Goal: Information Seeking & Learning: Learn about a topic

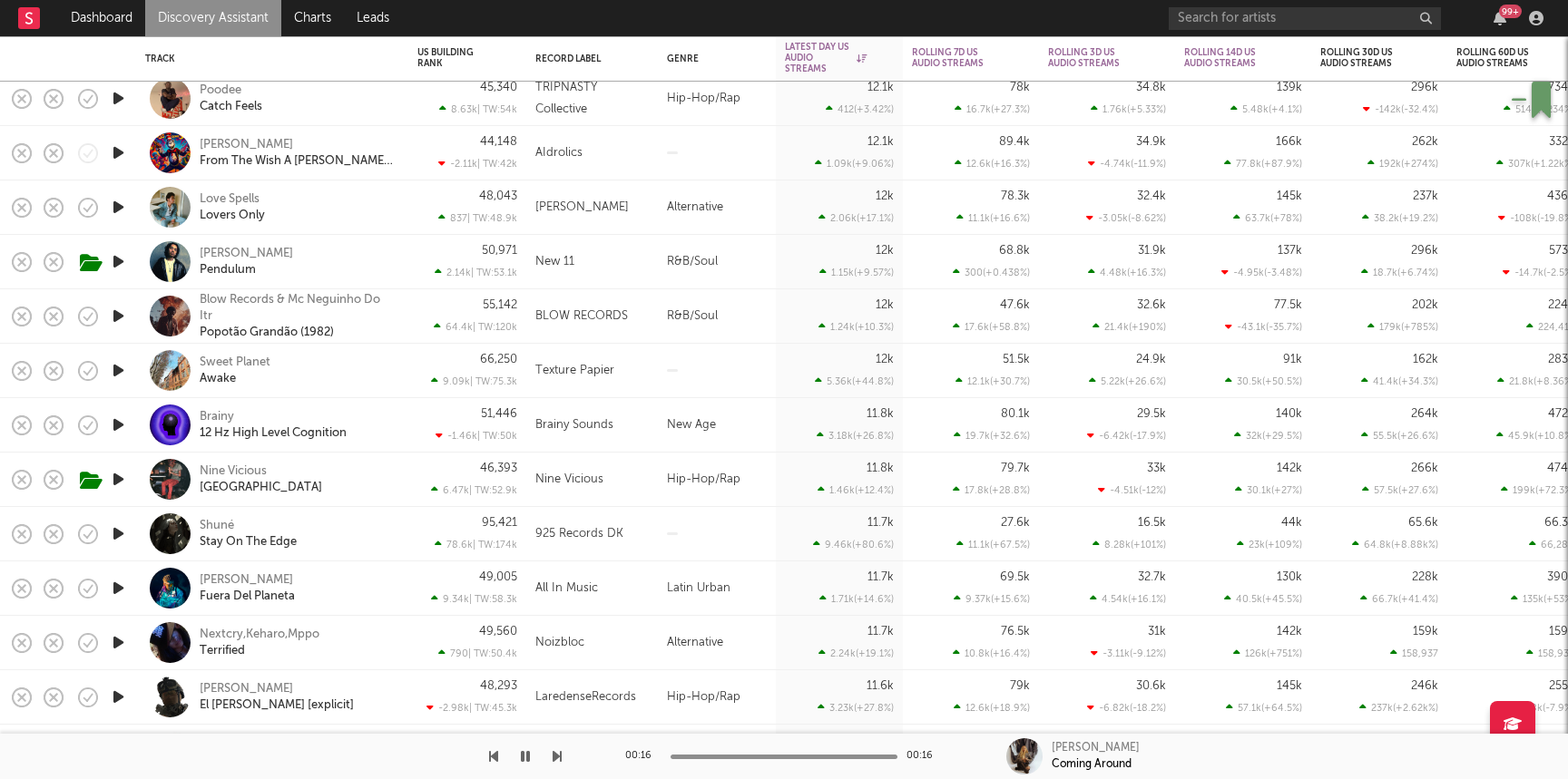
click at [214, 20] on link "Discovery Assistant" at bounding box center [212, 18] width 136 height 37
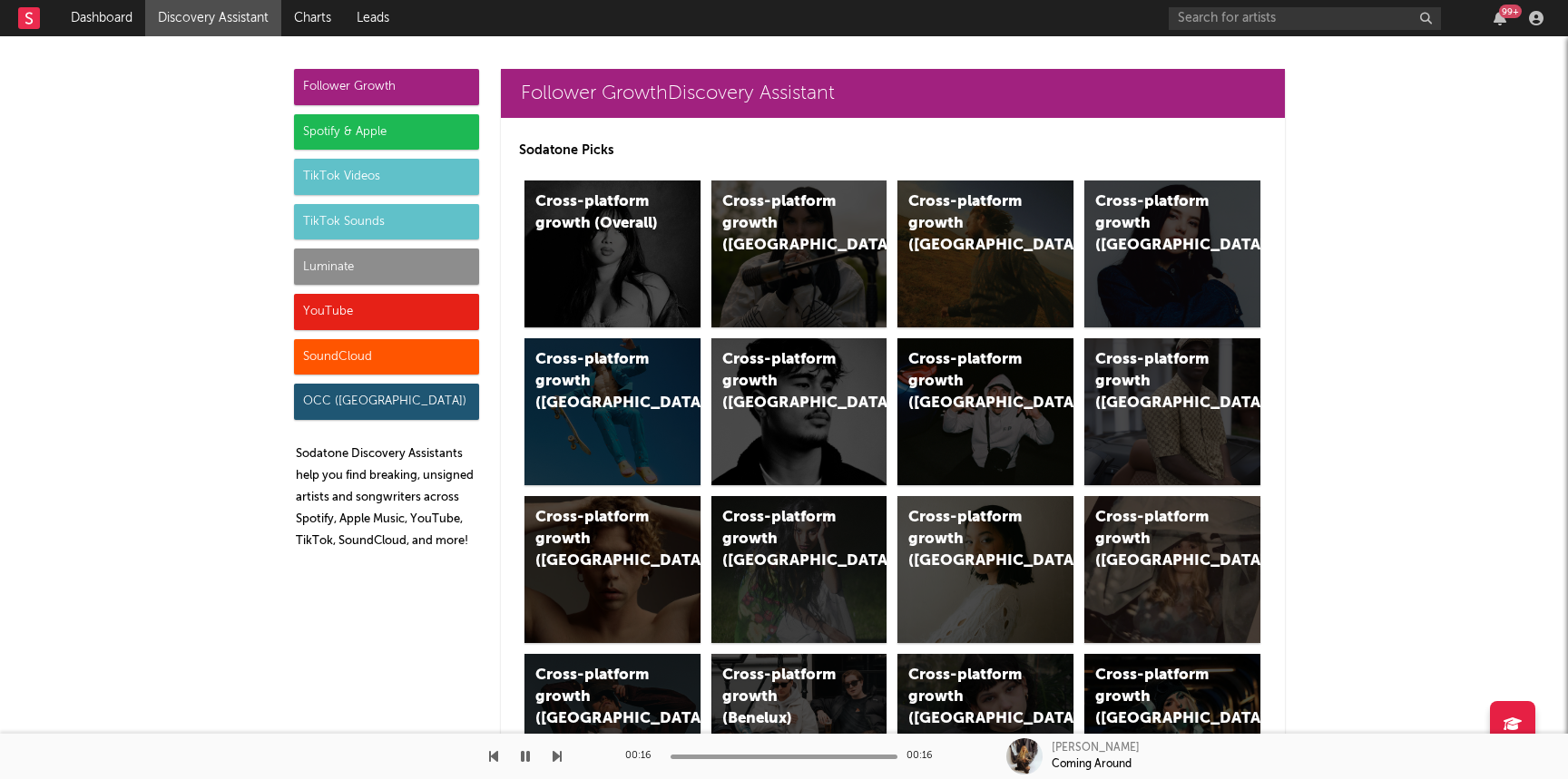
click at [305, 253] on div "Luminate" at bounding box center [386, 266] width 185 height 37
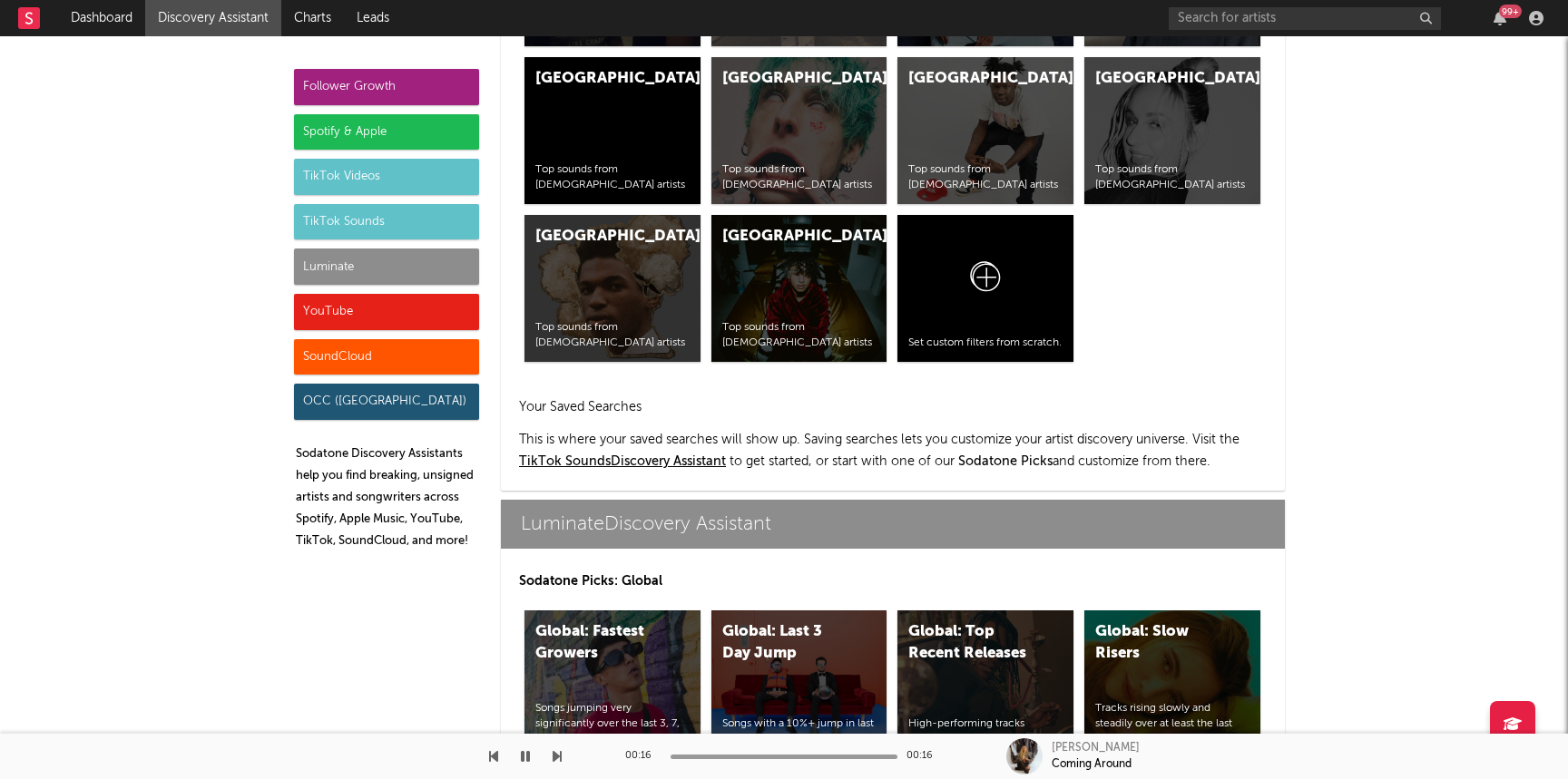
scroll to position [8053, 0]
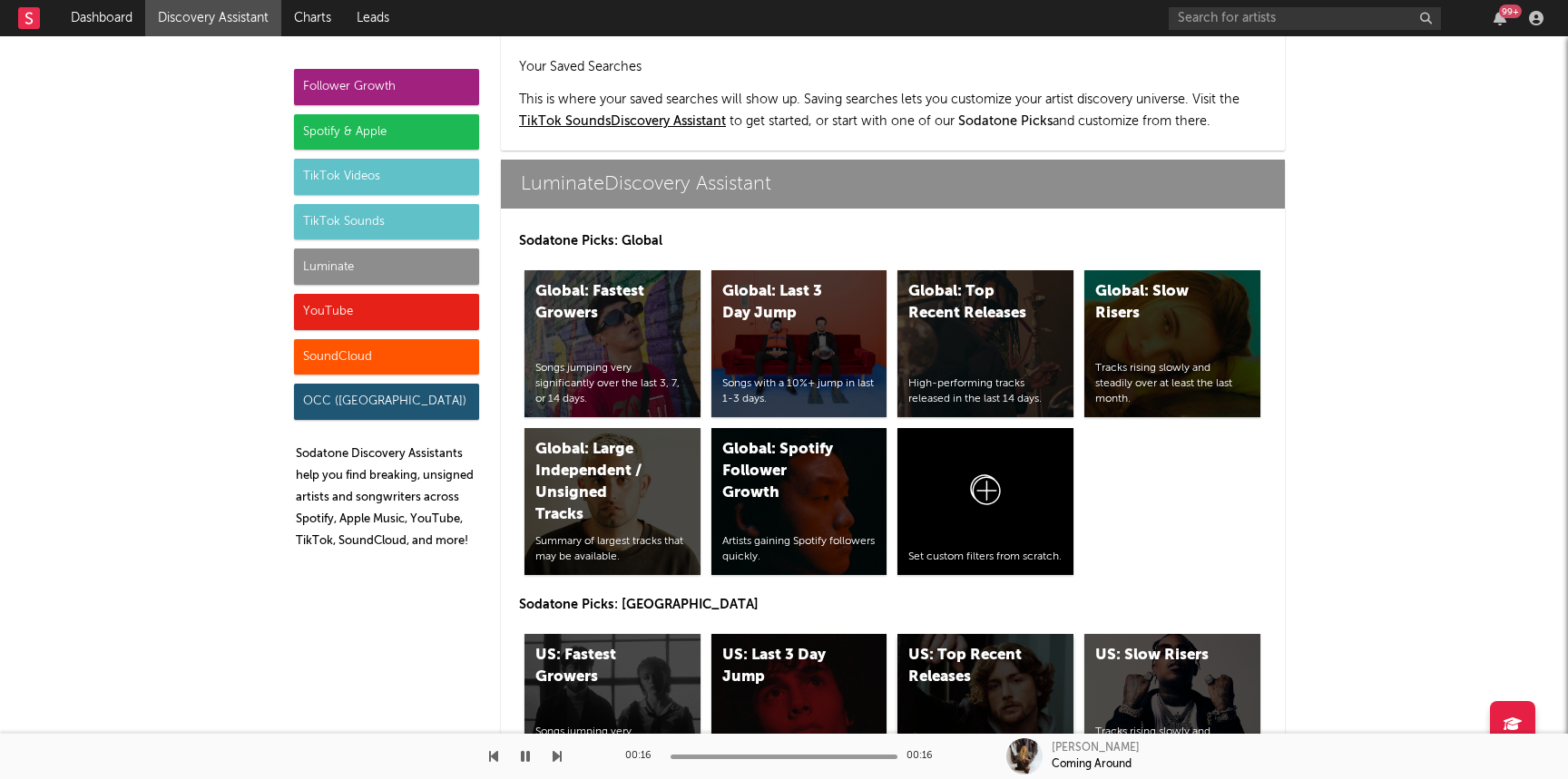
click at [1010, 634] on div "US: Top Recent Releases High-performing tracks released in the last 14 days." at bounding box center [985, 708] width 176 height 147
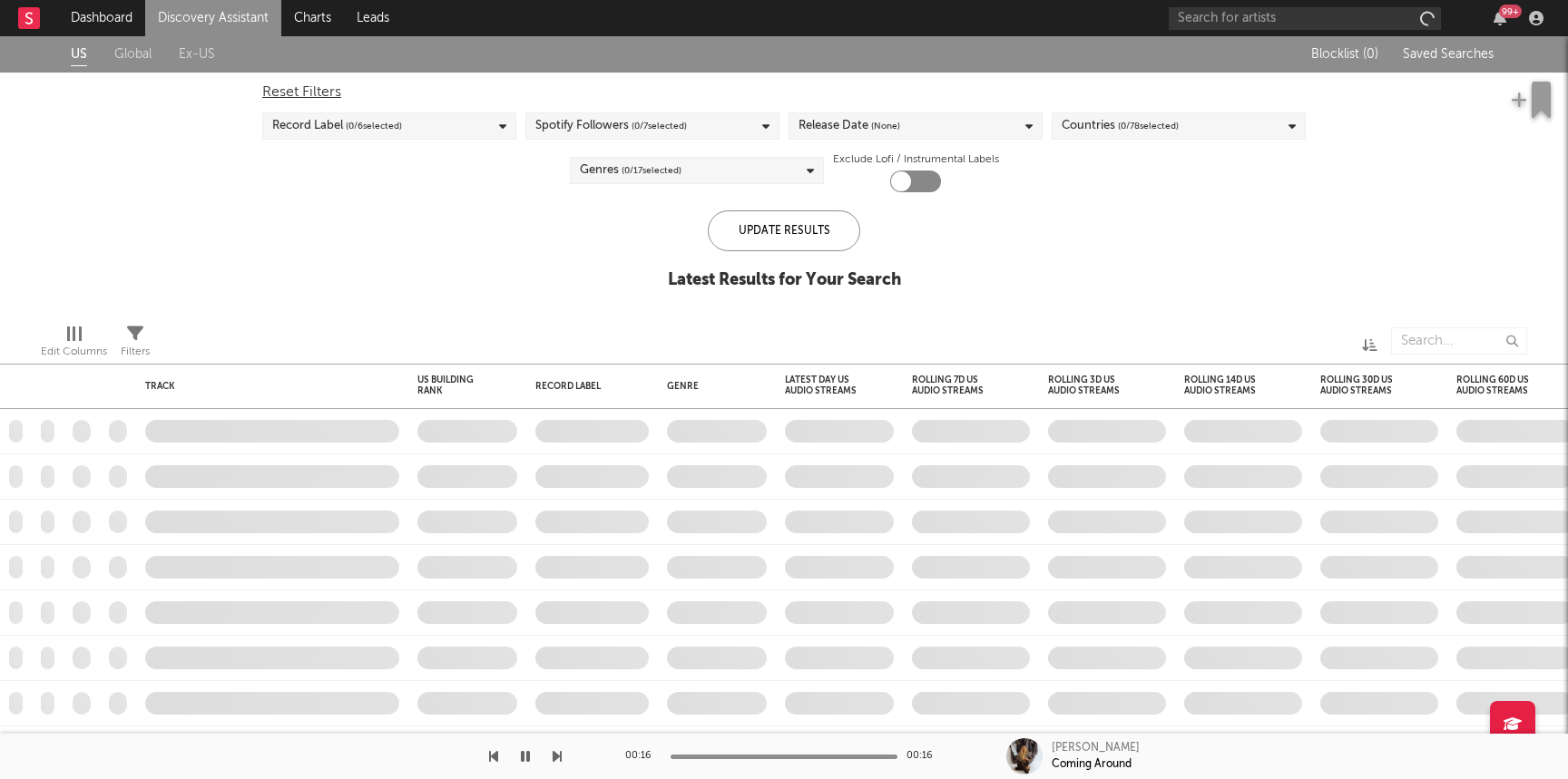
checkbox input "true"
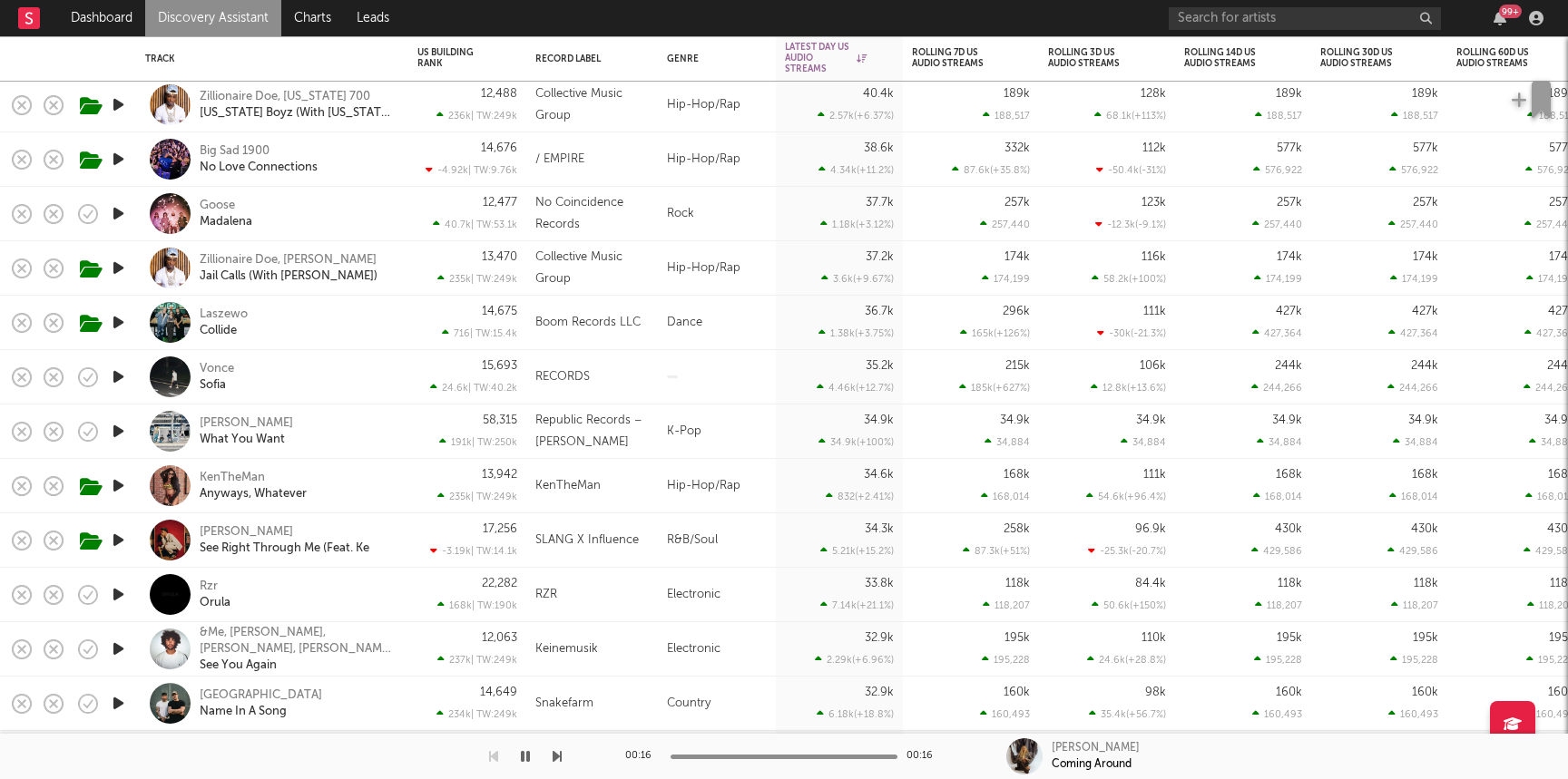
click at [117, 590] on icon "button" at bounding box center [119, 594] width 19 height 22
